Goal: Task Accomplishment & Management: Complete application form

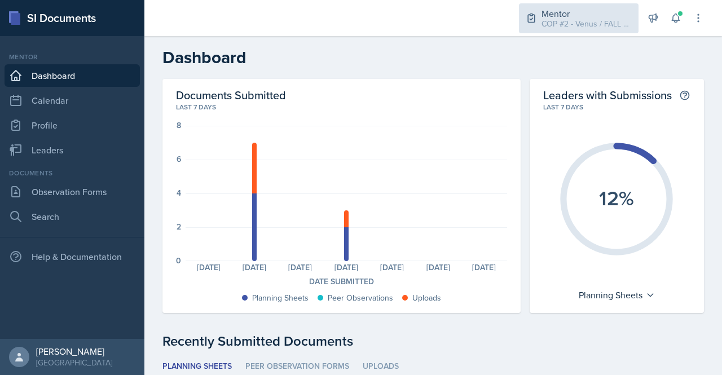
click at [588, 11] on div "Mentor" at bounding box center [586, 14] width 90 height 14
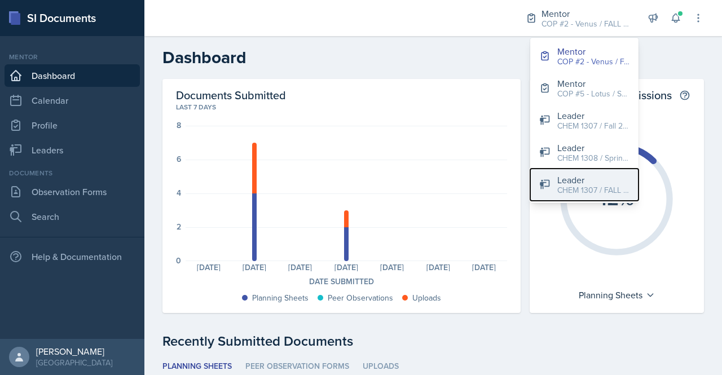
click at [575, 188] on div "CHEM 1307 / FALL 2025" at bounding box center [593, 190] width 72 height 12
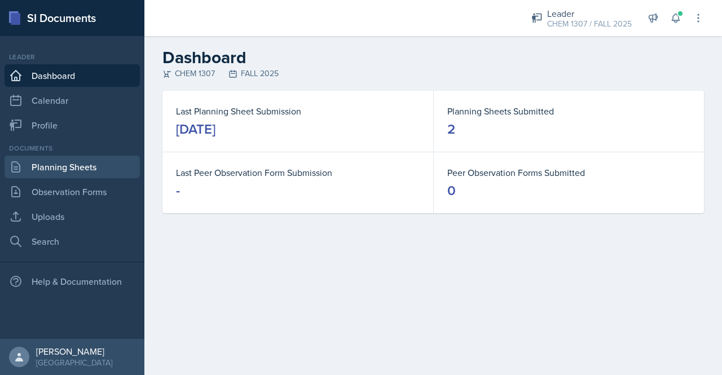
click at [70, 174] on link "Planning Sheets" at bounding box center [72, 167] width 135 height 23
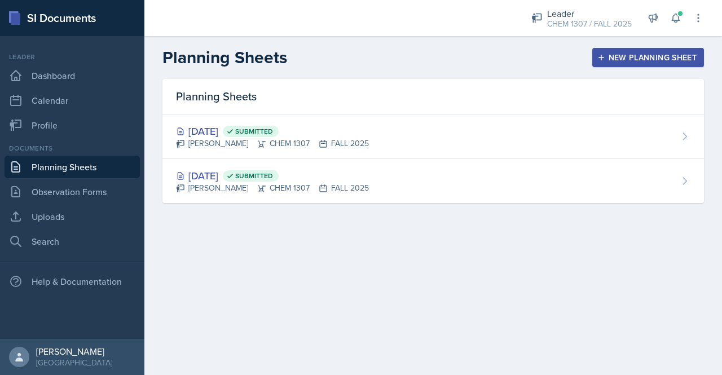
click at [611, 60] on div "New Planning Sheet" at bounding box center [647, 57] width 97 height 9
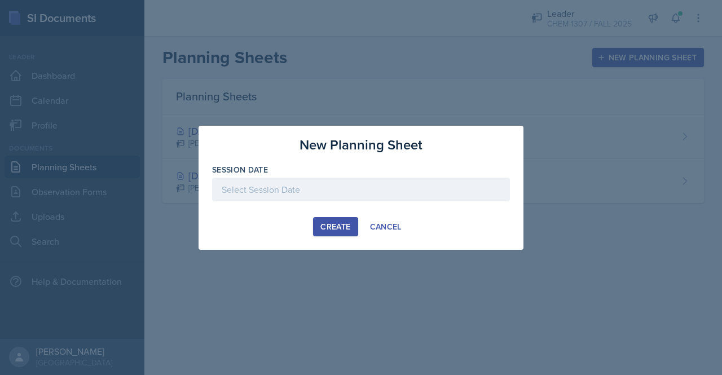
click at [420, 186] on div at bounding box center [361, 190] width 298 height 24
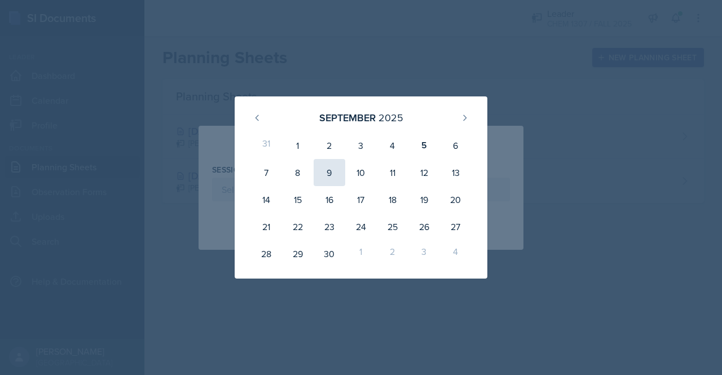
click at [325, 171] on div "9" at bounding box center [330, 172] width 32 height 27
type input "[DATE]"
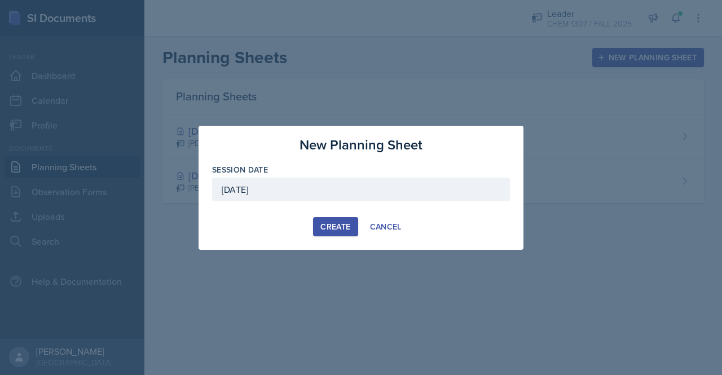
click at [325, 227] on div "Create" at bounding box center [335, 226] width 30 height 9
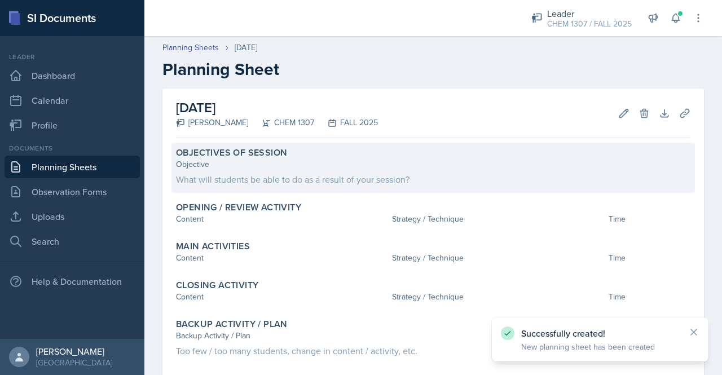
click at [260, 179] on div "What will students be able to do as a result of your session?" at bounding box center [433, 180] width 514 height 14
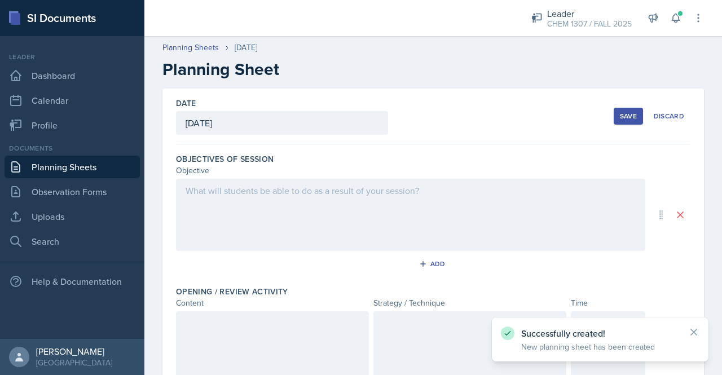
click at [265, 195] on div at bounding box center [410, 215] width 469 height 72
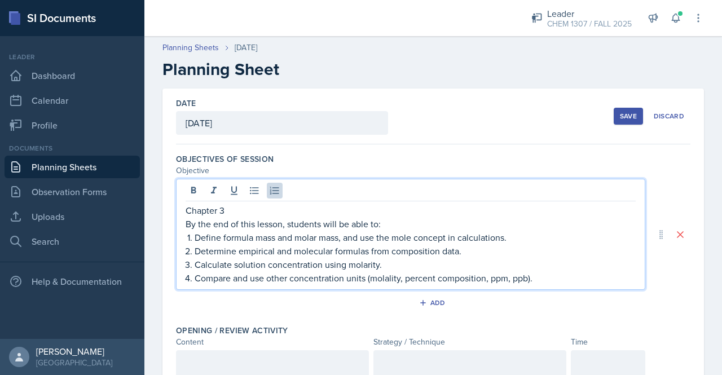
scroll to position [136, 0]
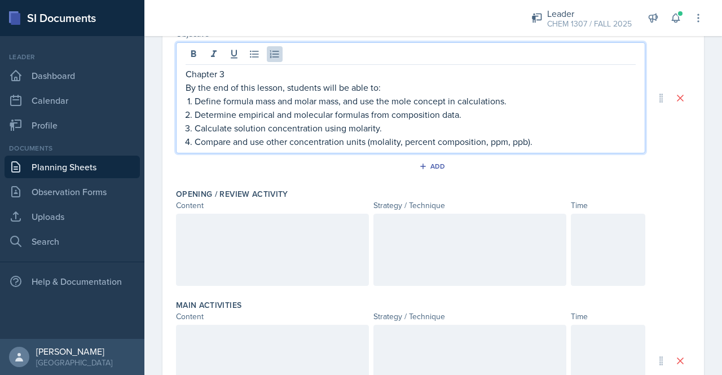
click at [273, 228] on div at bounding box center [272, 250] width 193 height 72
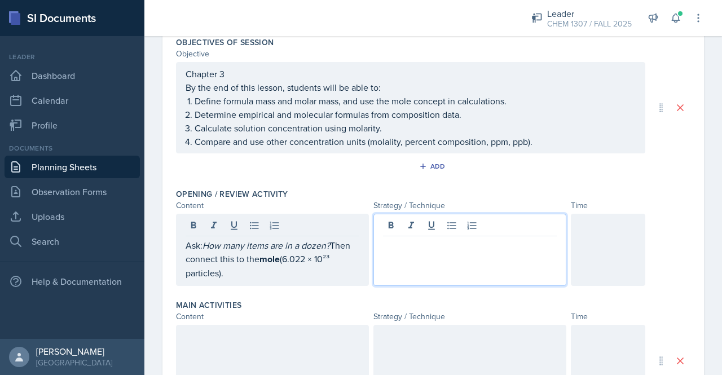
click at [442, 220] on div at bounding box center [469, 250] width 193 height 72
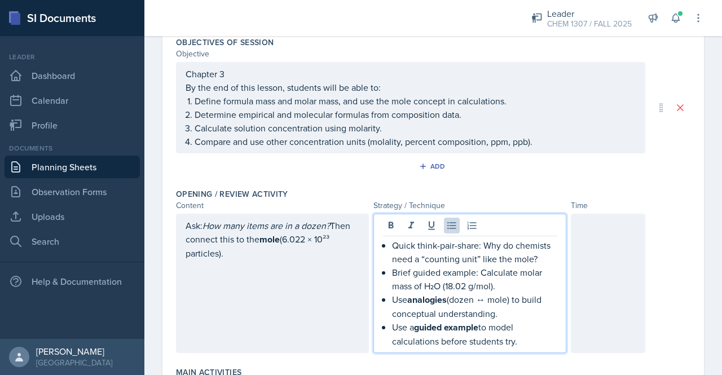
click at [604, 263] on div at bounding box center [608, 283] width 74 height 139
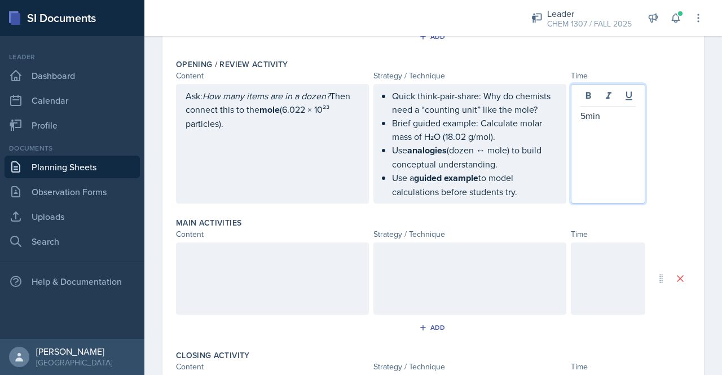
scroll to position [246, 0]
click at [250, 255] on div at bounding box center [272, 279] width 193 height 72
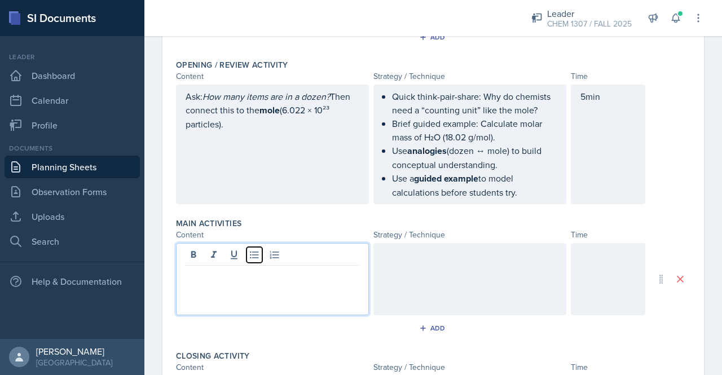
click at [250, 255] on icon at bounding box center [254, 254] width 8 height 7
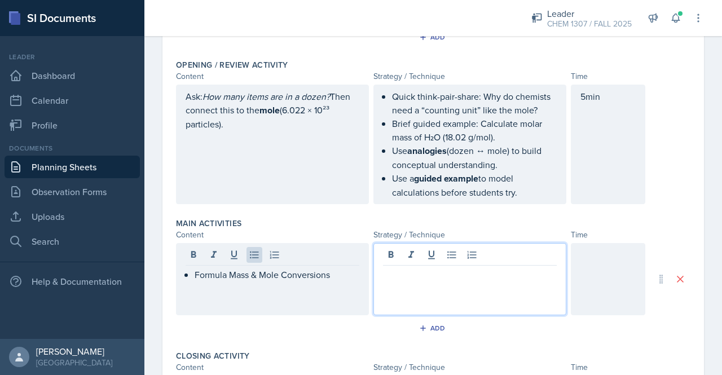
click at [398, 253] on div at bounding box center [469, 279] width 193 height 72
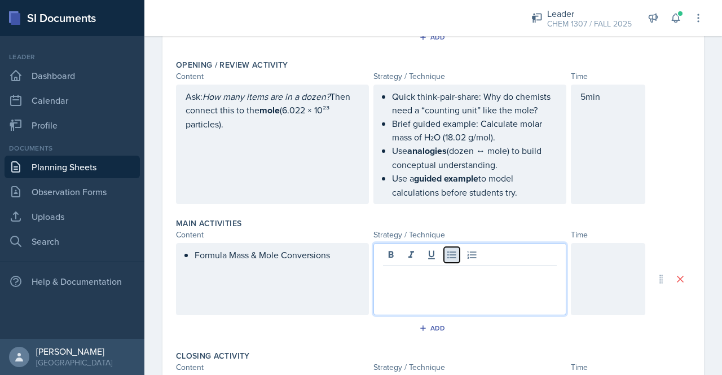
click at [446, 257] on icon at bounding box center [451, 254] width 11 height 11
click at [241, 289] on div "Formula Mass & Mole Conversions" at bounding box center [272, 279] width 193 height 72
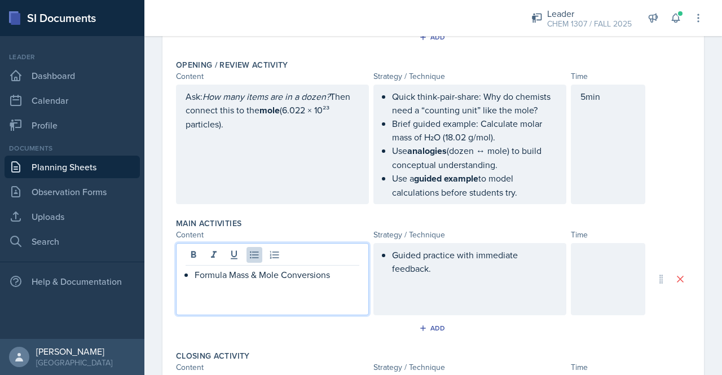
scroll to position [265, 0]
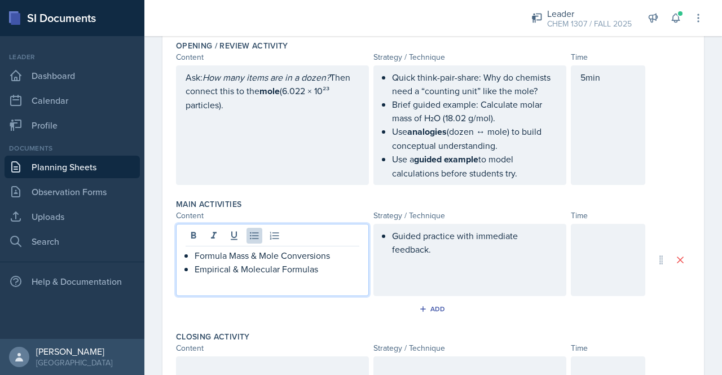
click at [436, 242] on div "Guided practice with immediate feedback." at bounding box center [469, 260] width 193 height 72
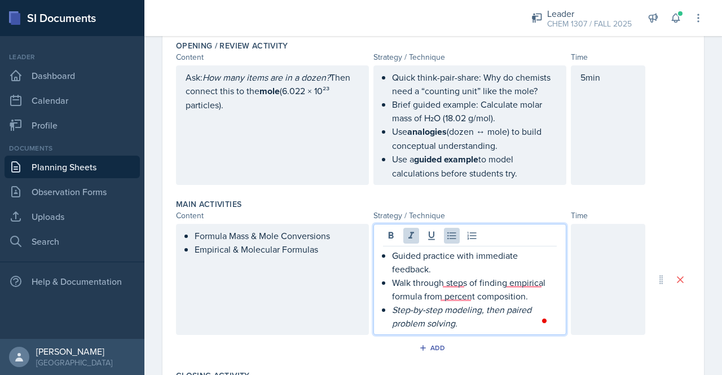
click at [354, 246] on ul "Formula Mass & Mole Conversions Empirical & Molecular Formulas" at bounding box center [277, 242] width 165 height 27
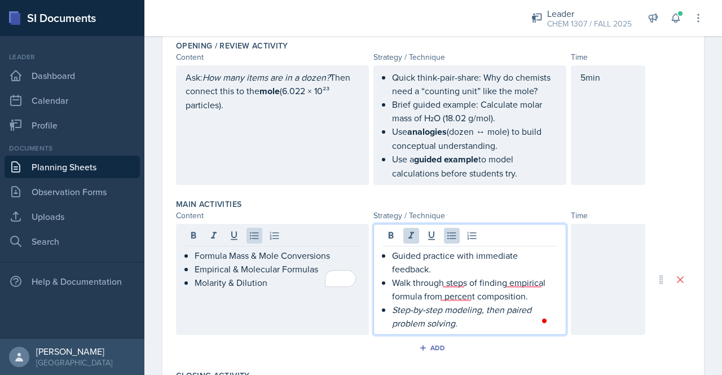
click at [491, 304] on p "Step-by-step modeling, then paired problem solving." at bounding box center [474, 316] width 165 height 27
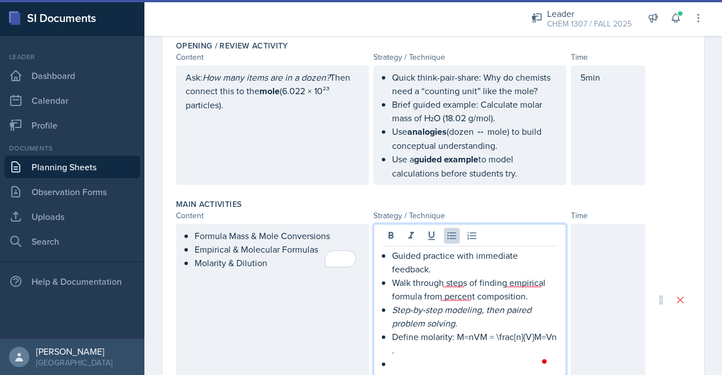
scroll to position [274, 0]
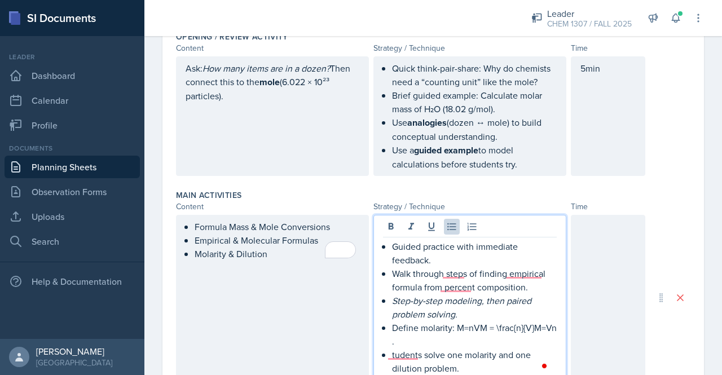
click at [387, 349] on div "Guided practice with immediate feedback. Walk through steps of finding empirica…" at bounding box center [470, 307] width 174 height 135
click at [289, 224] on div "Formula Mass & Mole Conversions Empirical & Molecular Formulas Molarity & Dilut…" at bounding box center [272, 297] width 193 height 165
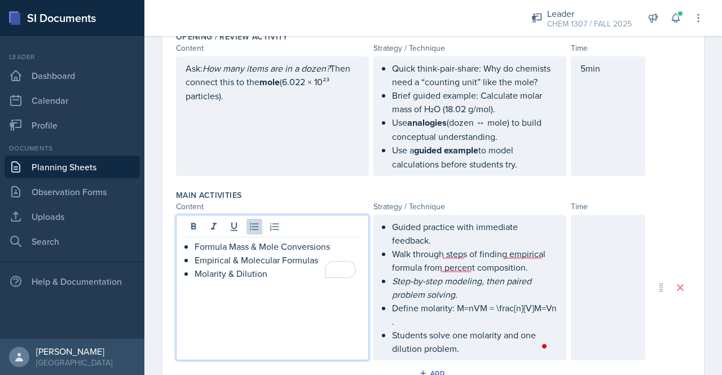
click at [288, 272] on p "Molarity & Dilution" at bounding box center [277, 274] width 165 height 14
click at [198, 284] on p "ther Concentration Units" at bounding box center [277, 287] width 165 height 14
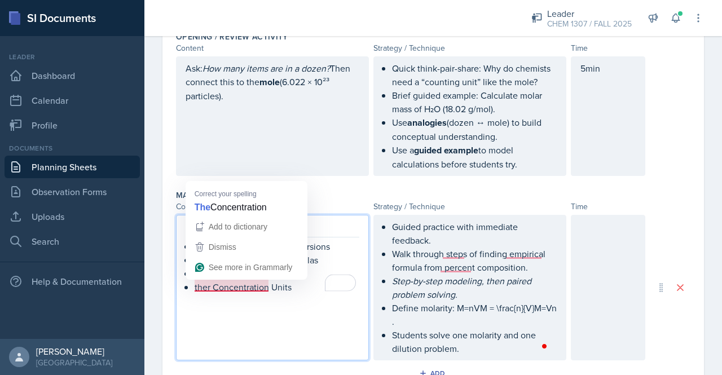
click at [198, 284] on p "ther Concentration Units" at bounding box center [277, 287] width 165 height 14
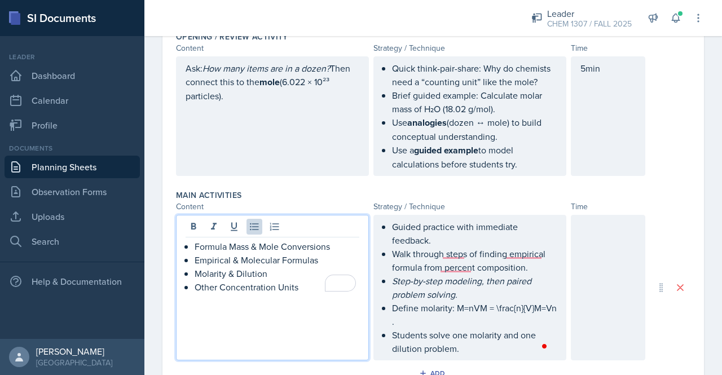
scroll to position [315, 0]
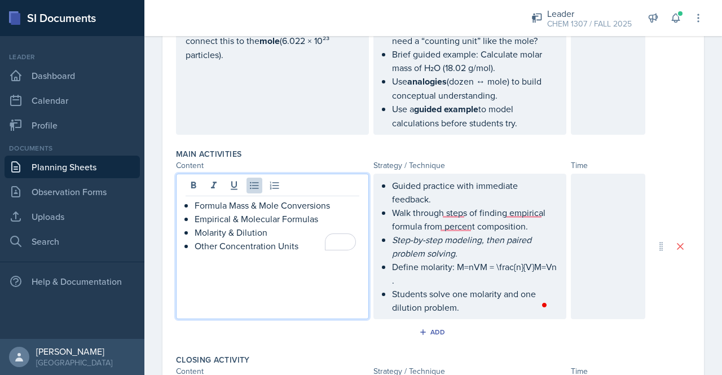
click at [461, 310] on p "Students solve one molarity and one dilution problem." at bounding box center [474, 300] width 165 height 27
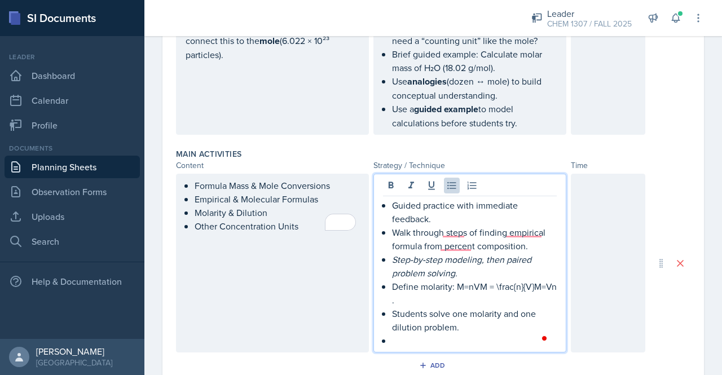
scroll to position [329, 0]
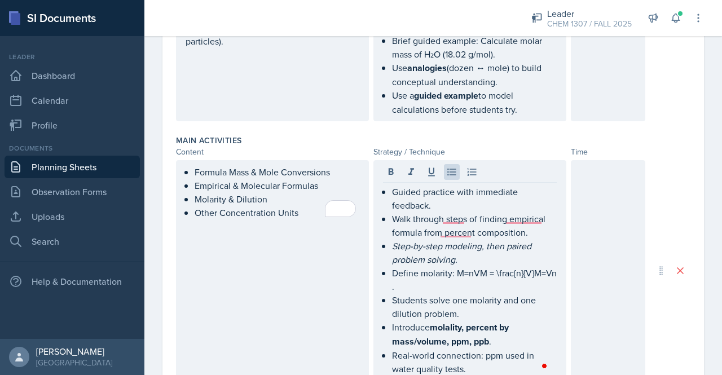
click at [580, 224] on div at bounding box center [608, 270] width 74 height 220
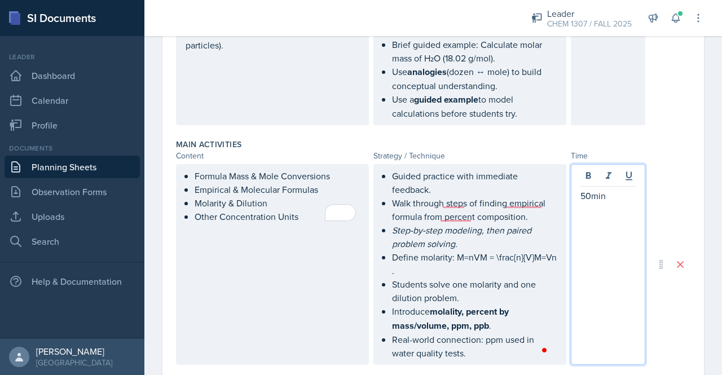
scroll to position [324, 0]
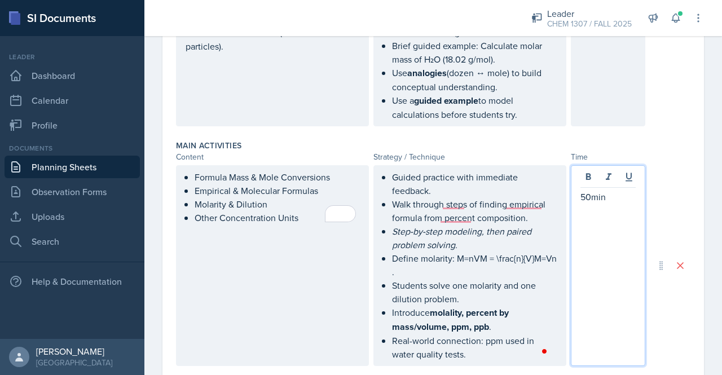
click at [392, 171] on li "Guided practice with immediate feedback." at bounding box center [474, 183] width 165 height 27
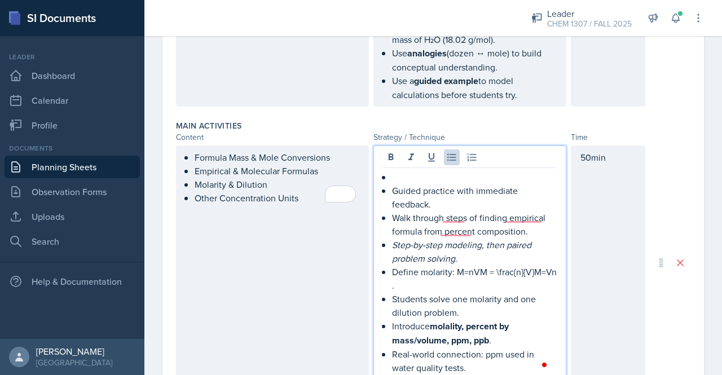
click at [401, 171] on p "To enrich screen reader interactions, please activate Accessibility in Grammarl…" at bounding box center [474, 177] width 165 height 14
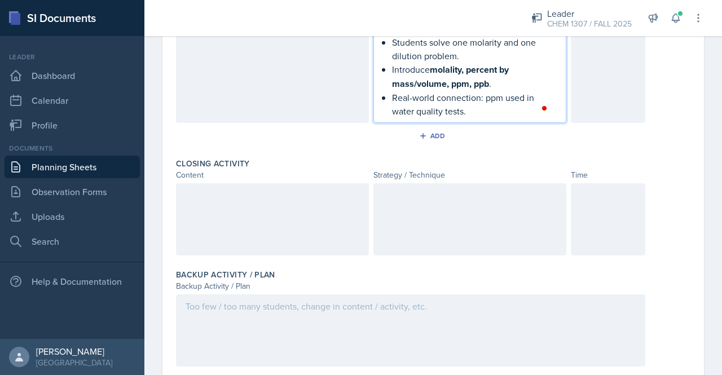
scroll to position [601, 0]
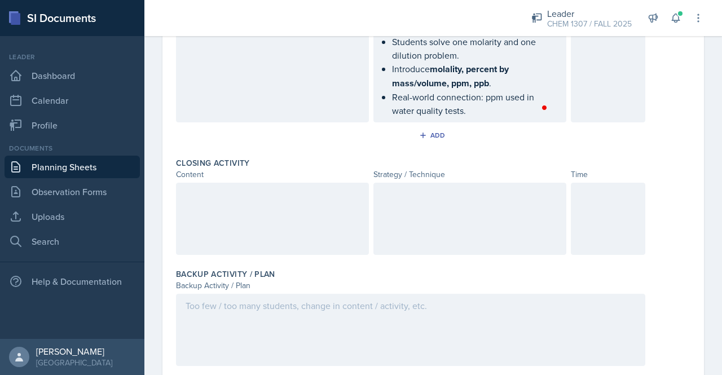
click at [306, 205] on div at bounding box center [272, 219] width 193 height 72
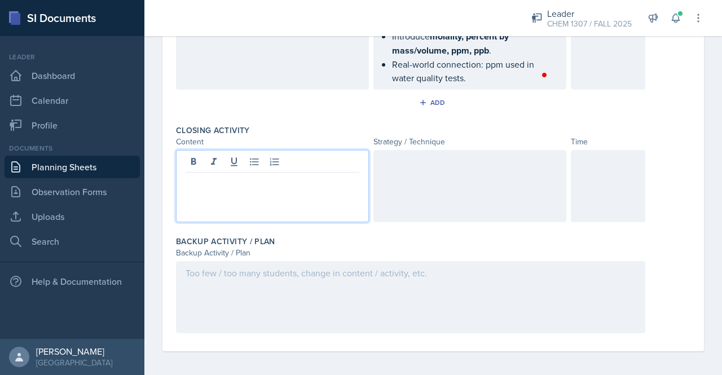
paste div
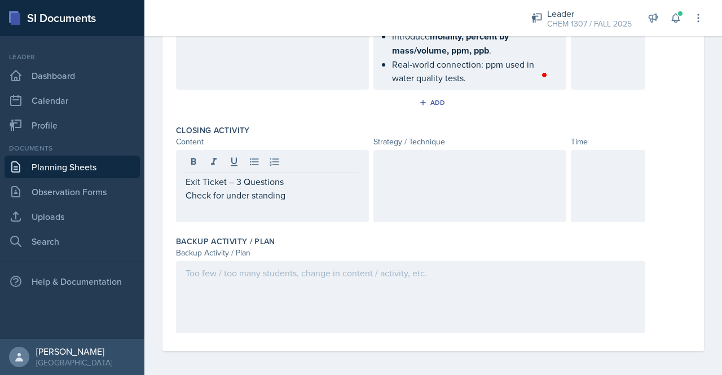
click at [475, 186] on div at bounding box center [469, 186] width 193 height 72
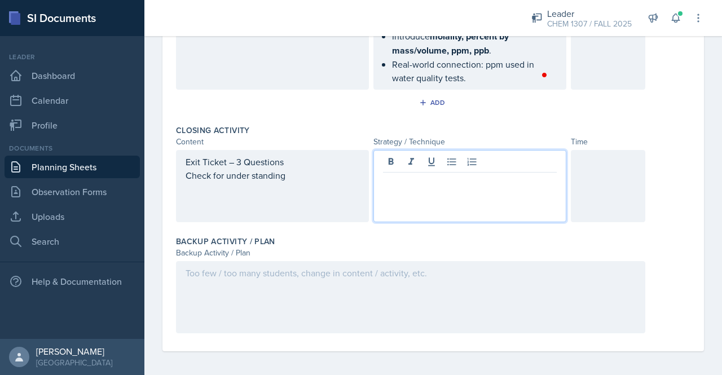
scroll to position [633, 0]
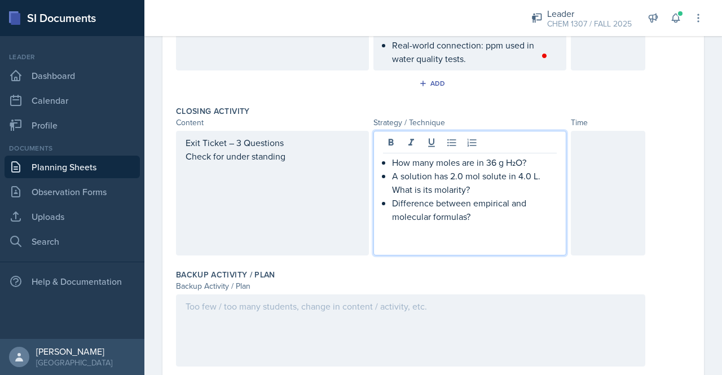
click at [427, 223] on p at bounding box center [470, 230] width 174 height 14
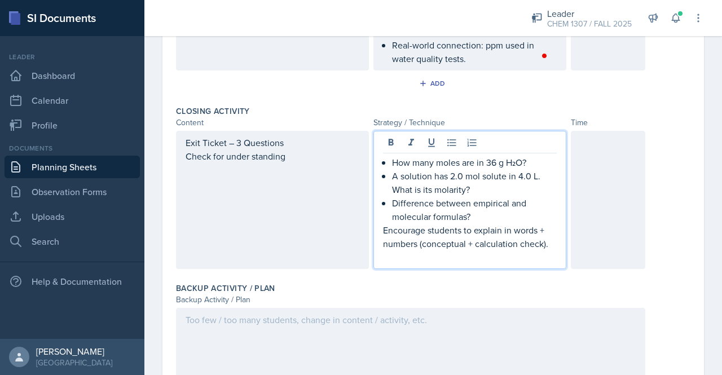
click at [583, 169] on div at bounding box center [608, 200] width 74 height 138
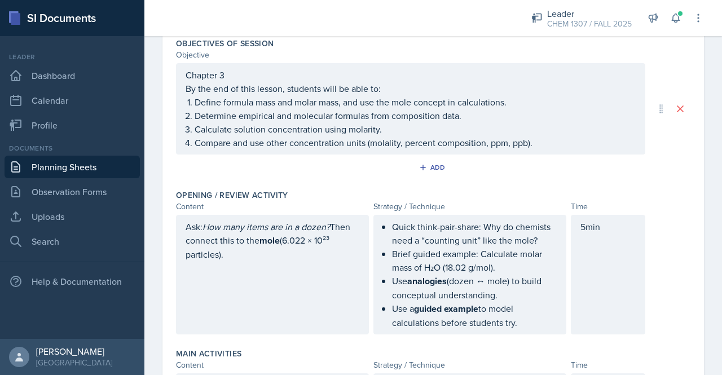
scroll to position [0, 0]
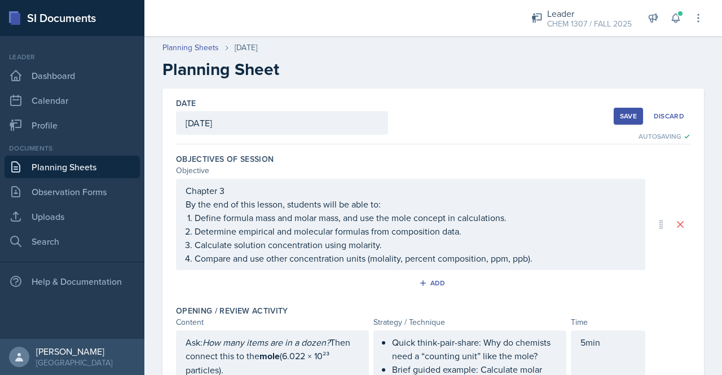
click at [628, 119] on div "Save" at bounding box center [628, 116] width 17 height 9
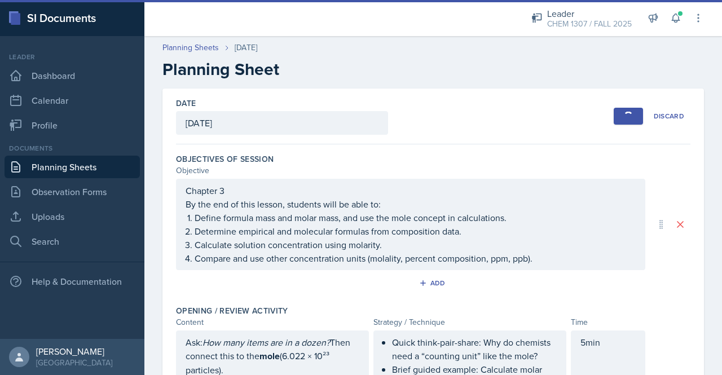
click at [72, 164] on link "Planning Sheets" at bounding box center [72, 167] width 135 height 23
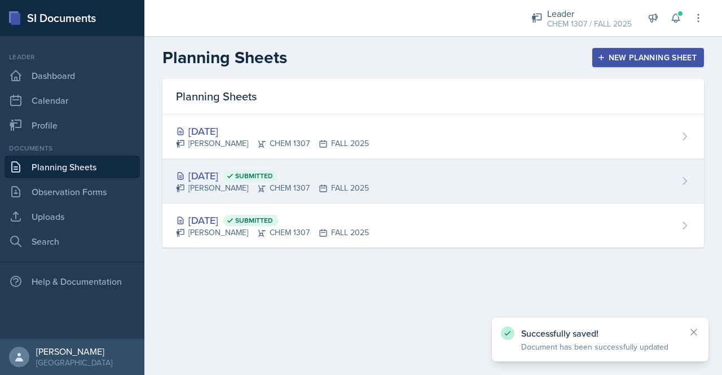
click at [229, 172] on div "[DATE] Submitted" at bounding box center [272, 175] width 193 height 15
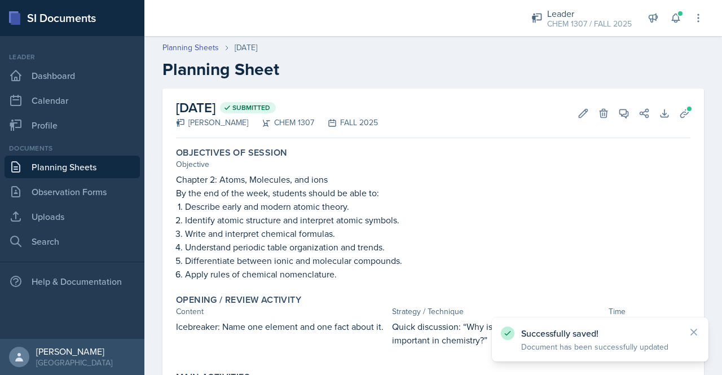
scroll to position [408, 0]
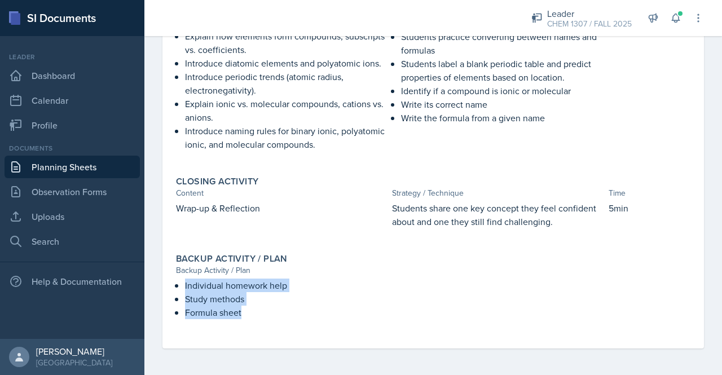
drag, startPoint x: 185, startPoint y: 286, endPoint x: 261, endPoint y: 319, distance: 82.6
click at [261, 319] on div "Individual homework help Study methods Formula sheet" at bounding box center [433, 305] width 514 height 52
copy ul "Individual homework help Study methods Formula sheet"
click at [90, 165] on link "Planning Sheets" at bounding box center [72, 167] width 135 height 23
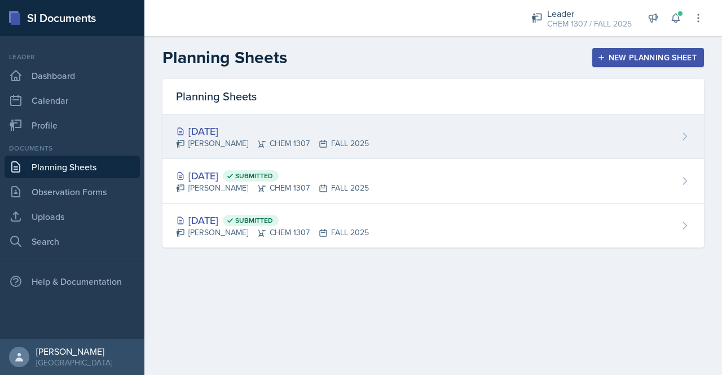
click at [259, 144] on div "[PERSON_NAME] CHEM 1307 FALL 2025" at bounding box center [272, 144] width 193 height 12
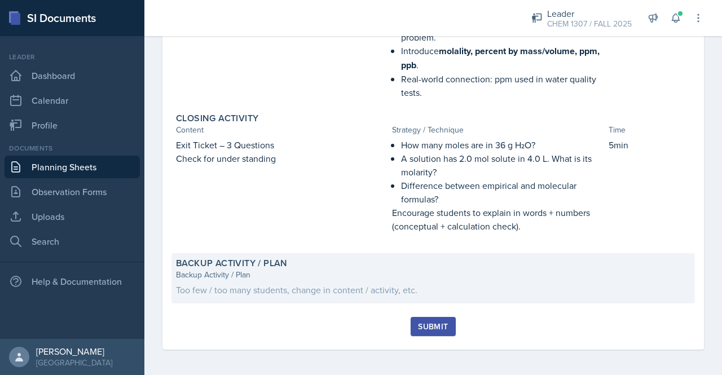
click at [358, 291] on div "Too few / too many students, change in content / activity, etc." at bounding box center [433, 290] width 514 height 14
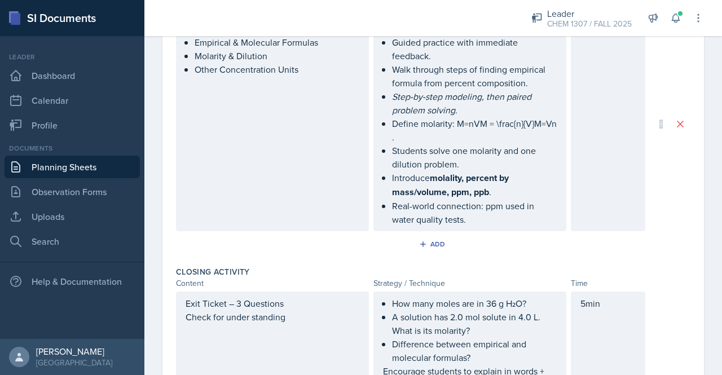
scroll to position [659, 0]
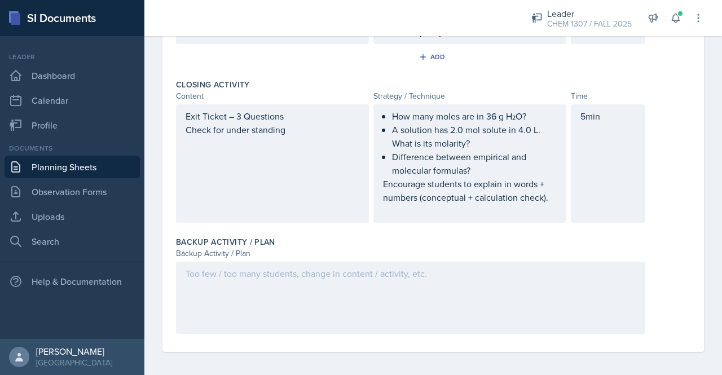
click at [352, 291] on div at bounding box center [410, 298] width 469 height 72
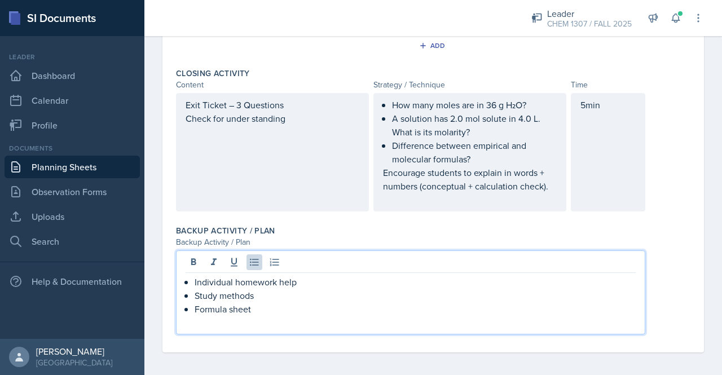
scroll to position [0, 0]
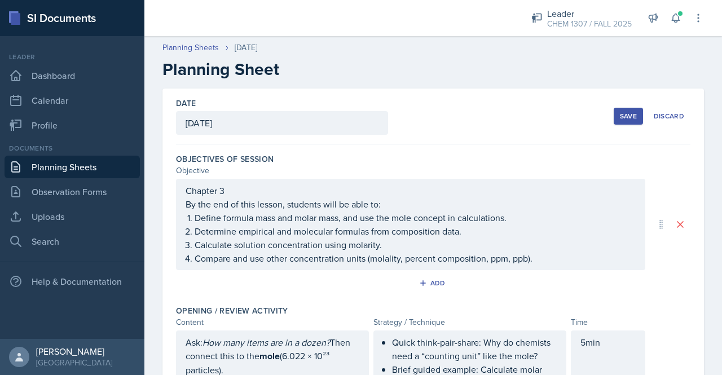
click at [620, 117] on div "Save" at bounding box center [628, 116] width 17 height 9
